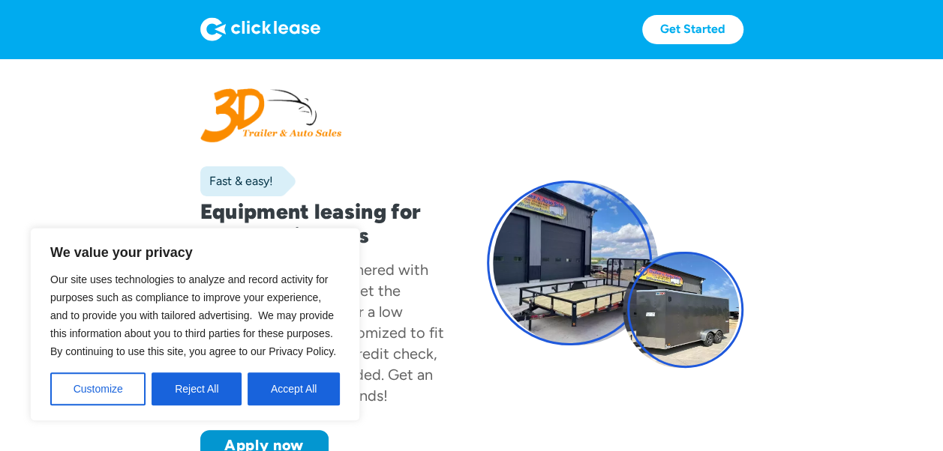
click at [248, 19] on img at bounding box center [260, 29] width 120 height 24
click at [259, 27] on img at bounding box center [260, 29] width 120 height 24
click at [259, 26] on img at bounding box center [260, 29] width 120 height 24
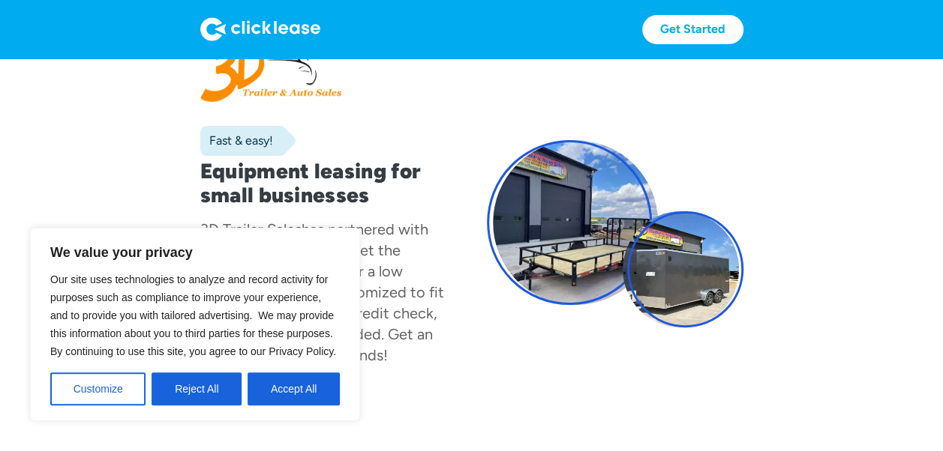
scroll to position [75, 0]
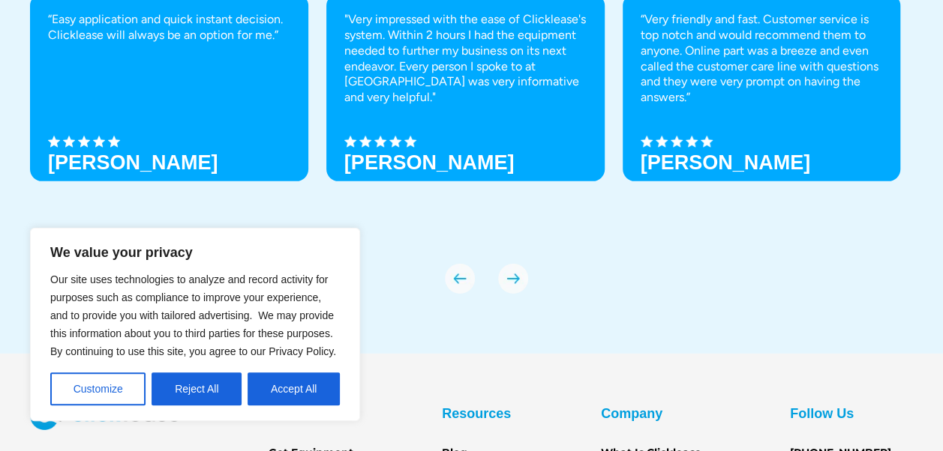
scroll to position [5286, 0]
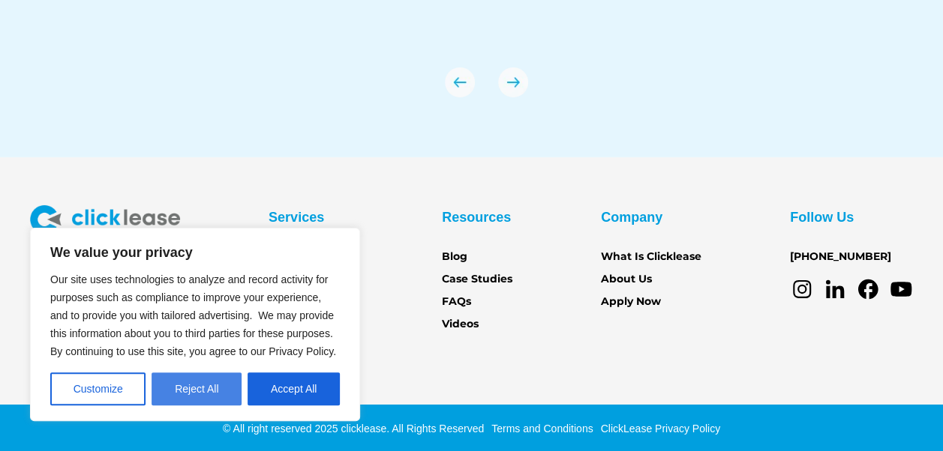
click at [216, 385] on button "Reject All" at bounding box center [196, 389] width 90 height 33
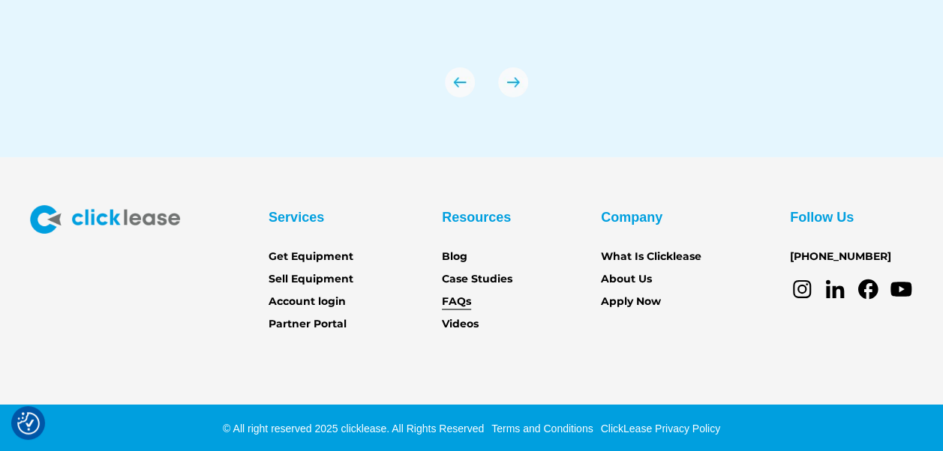
click at [453, 298] on link "FAQs" at bounding box center [456, 302] width 29 height 16
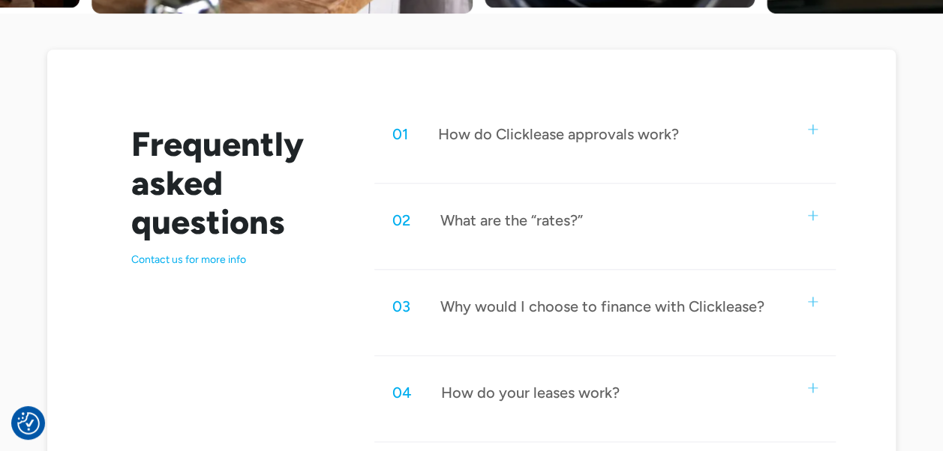
scroll to position [750, 0]
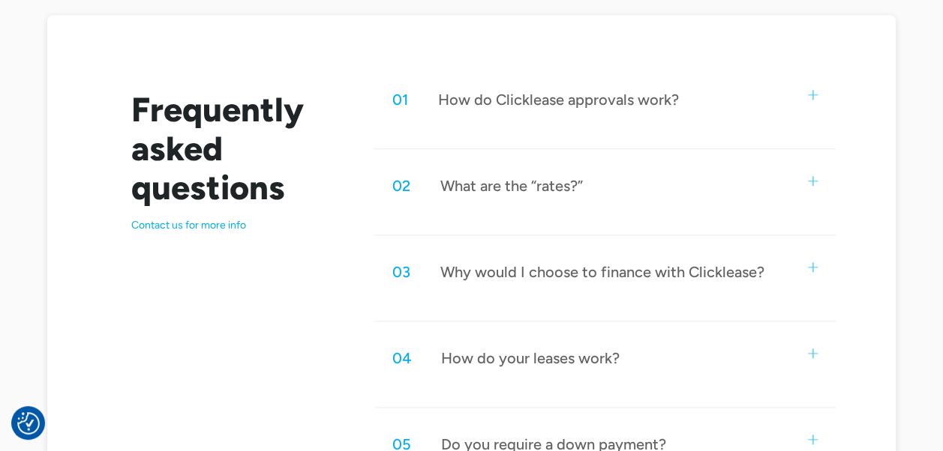
click at [588, 102] on div "How do Clicklease approvals work?" at bounding box center [558, 99] width 241 height 19
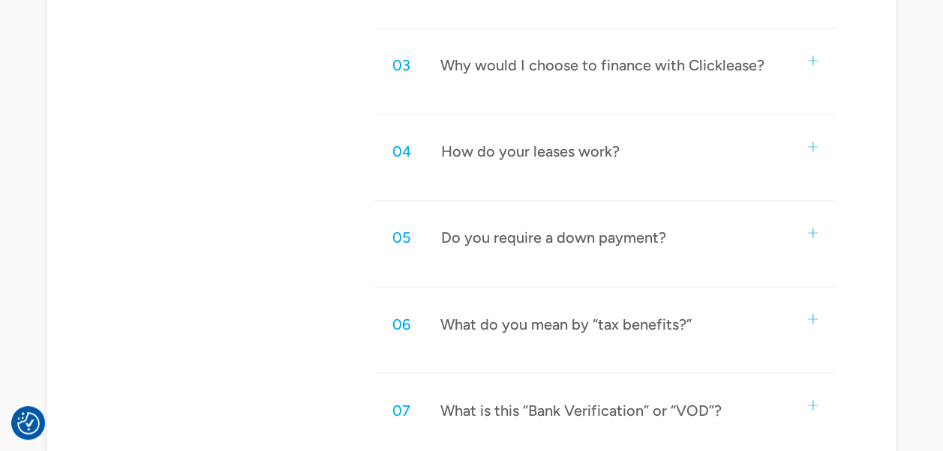
scroll to position [1200, 0]
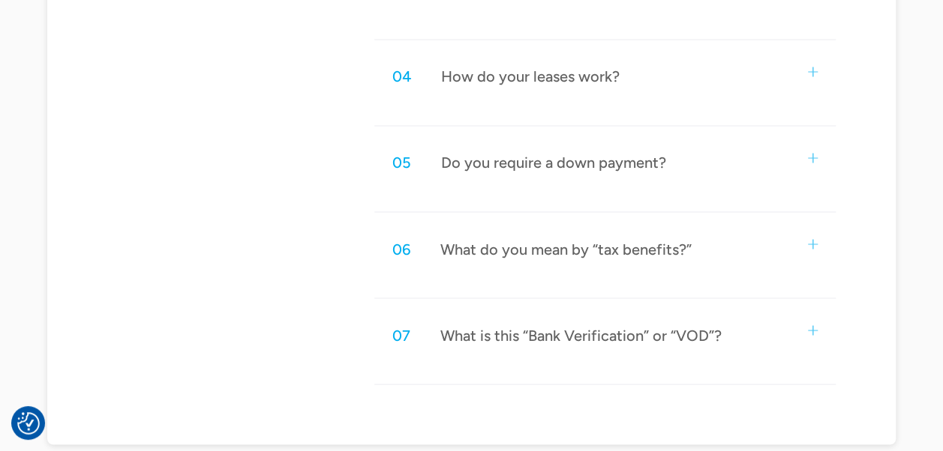
click at [586, 155] on div "Do you require a down payment?" at bounding box center [553, 162] width 225 height 19
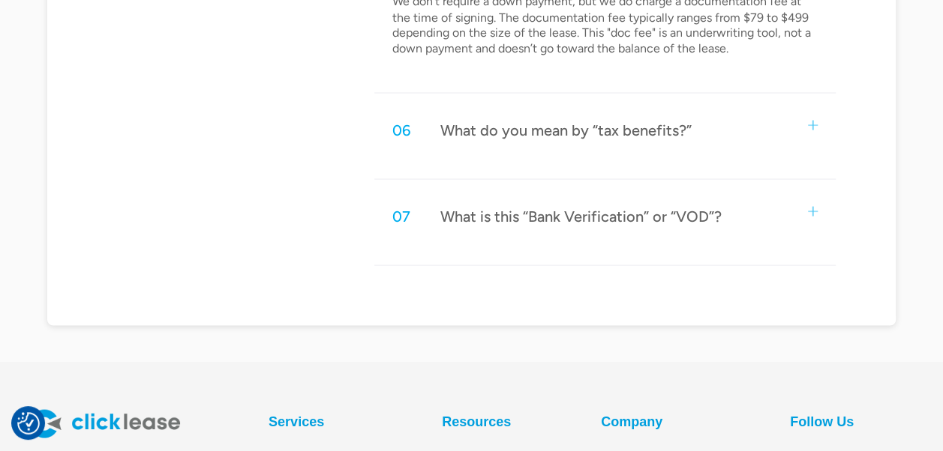
scroll to position [1425, 0]
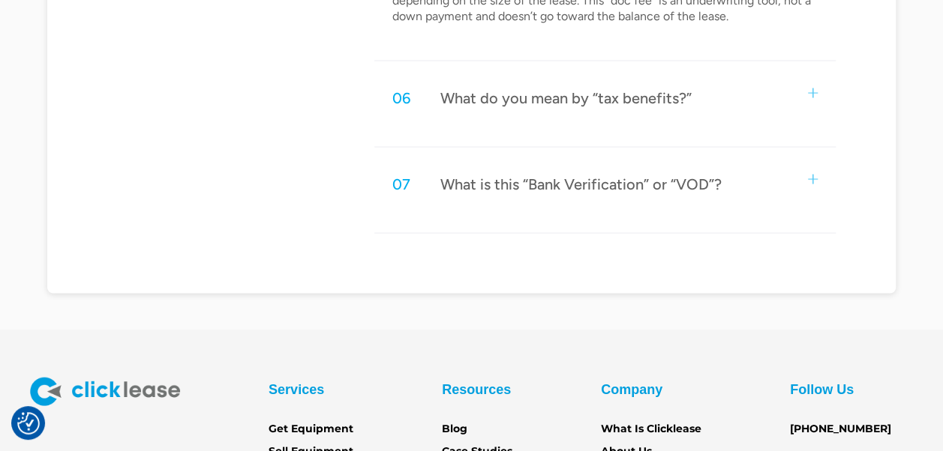
click at [688, 180] on div "What is this “Bank Verification” or “VOD”?" at bounding box center [580, 184] width 281 height 19
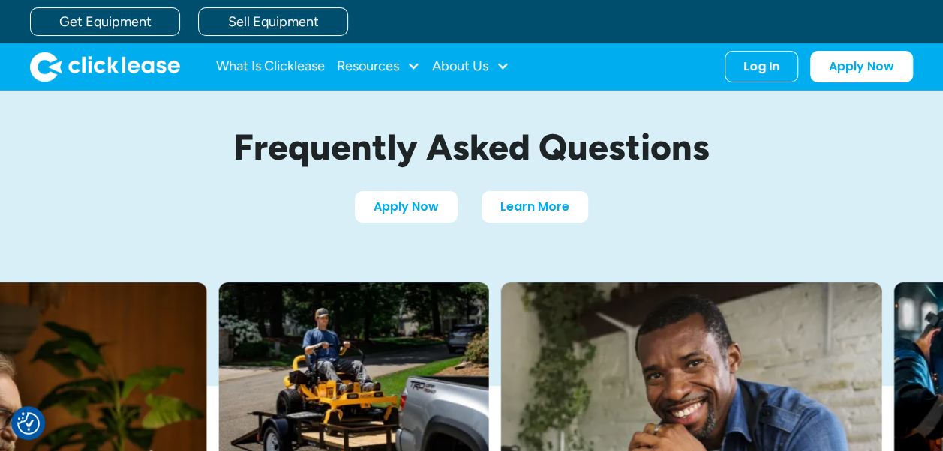
scroll to position [0, 0]
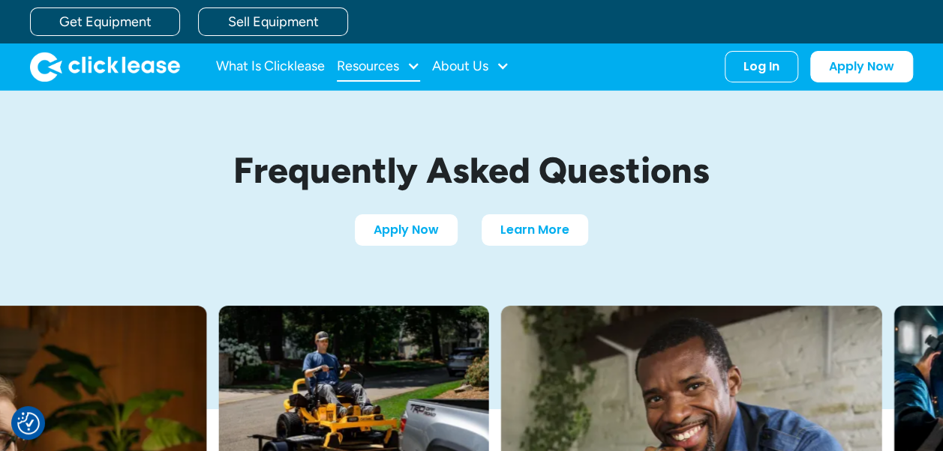
click at [376, 66] on div "Resources" at bounding box center [368, 66] width 62 height 0
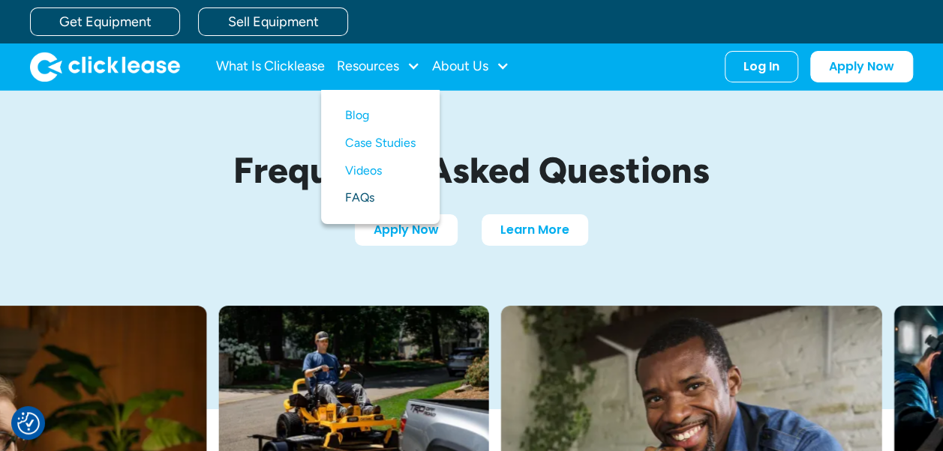
click at [368, 194] on link "FAQs" at bounding box center [380, 198] width 70 height 28
